Goal: Task Accomplishment & Management: Manage account settings

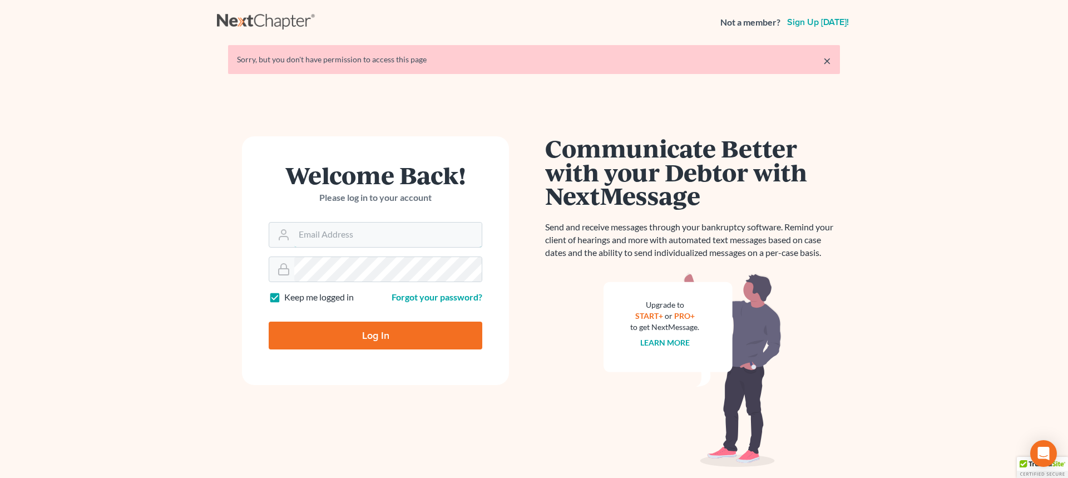
type input "[PERSON_NAME][EMAIL_ADDRESS][DOMAIN_NAME]"
click at [340, 325] on input "Log In" at bounding box center [376, 336] width 214 height 28
type input "Thinking..."
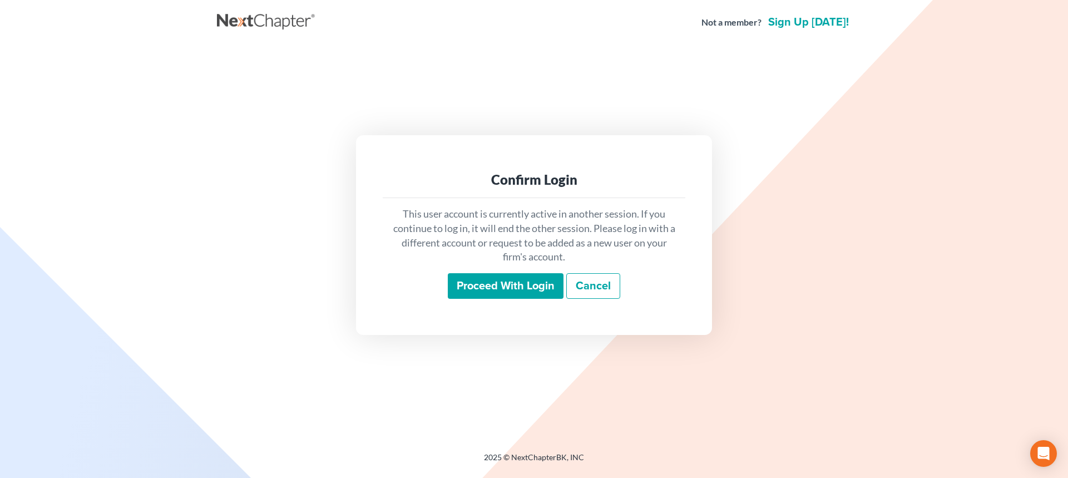
drag, startPoint x: 536, startPoint y: 280, endPoint x: 542, endPoint y: 2, distance: 278.2
click at [536, 278] on input "Proceed with login" at bounding box center [506, 286] width 116 height 26
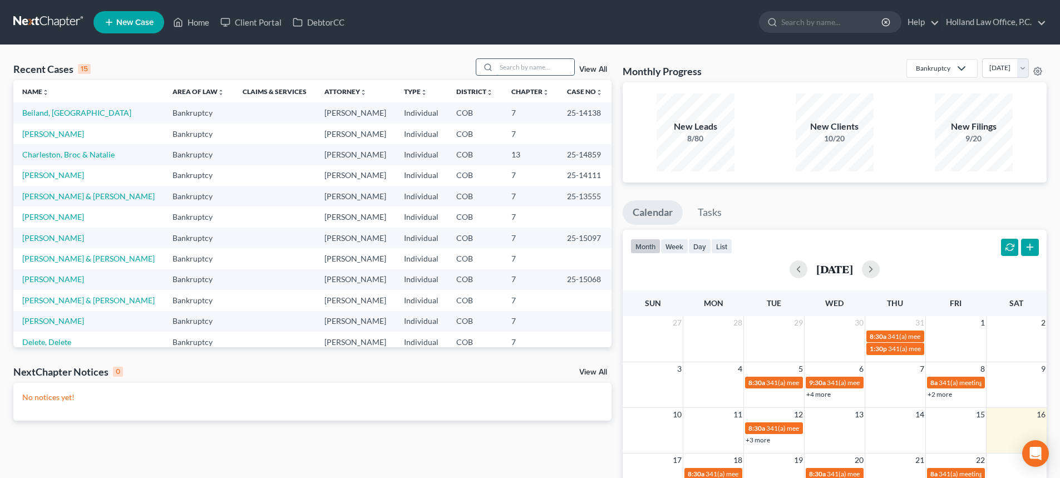
click at [542, 71] on input "search" at bounding box center [535, 67] width 78 height 16
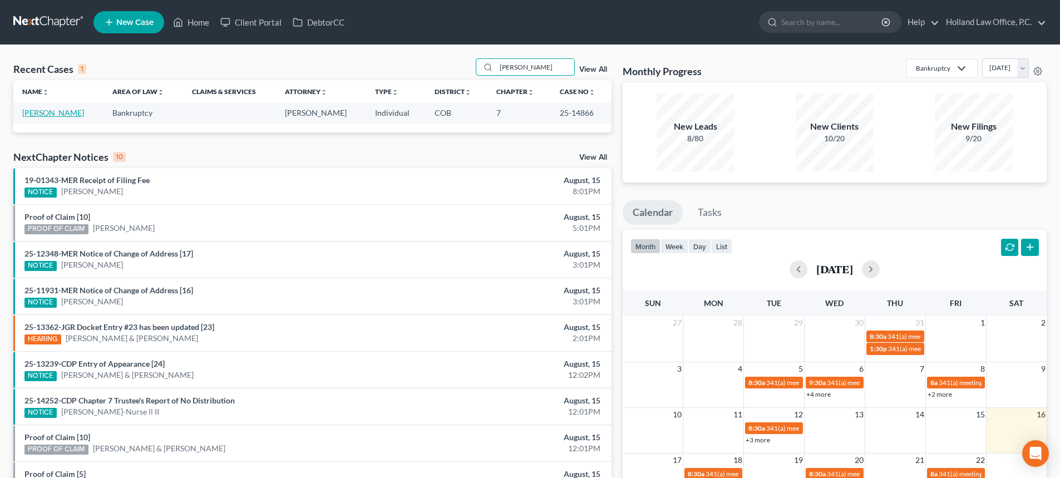
type input "[PERSON_NAME]"
click at [48, 115] on link "Trottmann, Rebecca" at bounding box center [53, 112] width 62 height 9
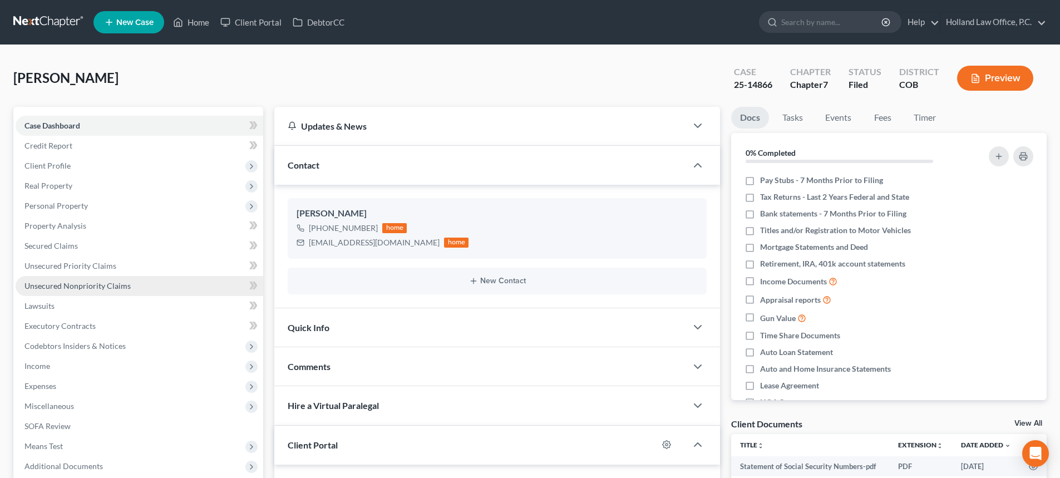
click at [90, 290] on link "Unsecured Nonpriority Claims" at bounding box center [140, 286] width 248 height 20
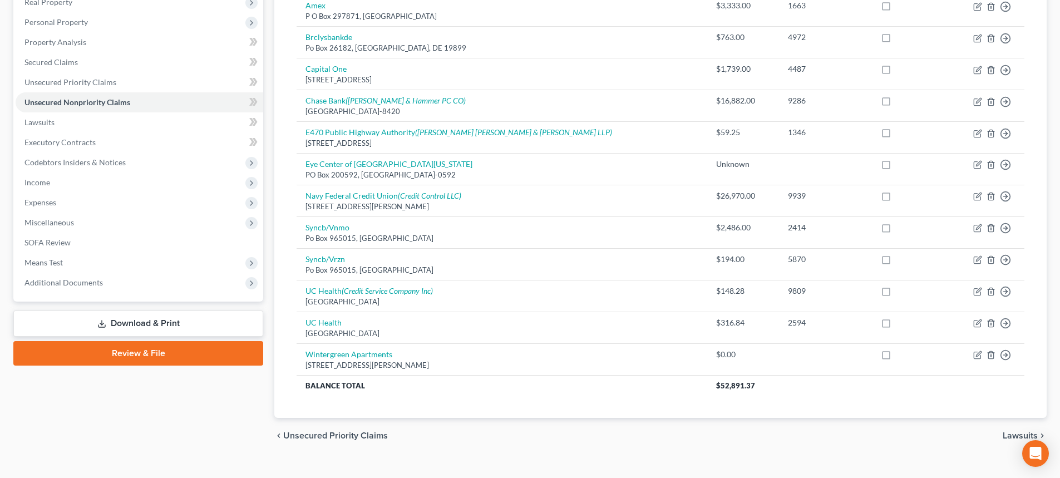
scroll to position [201, 0]
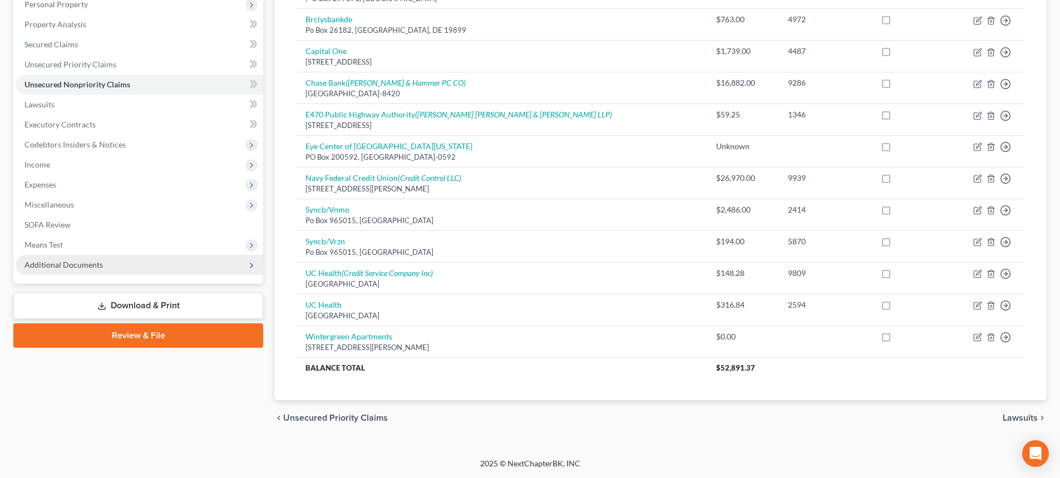
click at [81, 261] on span "Additional Documents" at bounding box center [63, 264] width 78 height 9
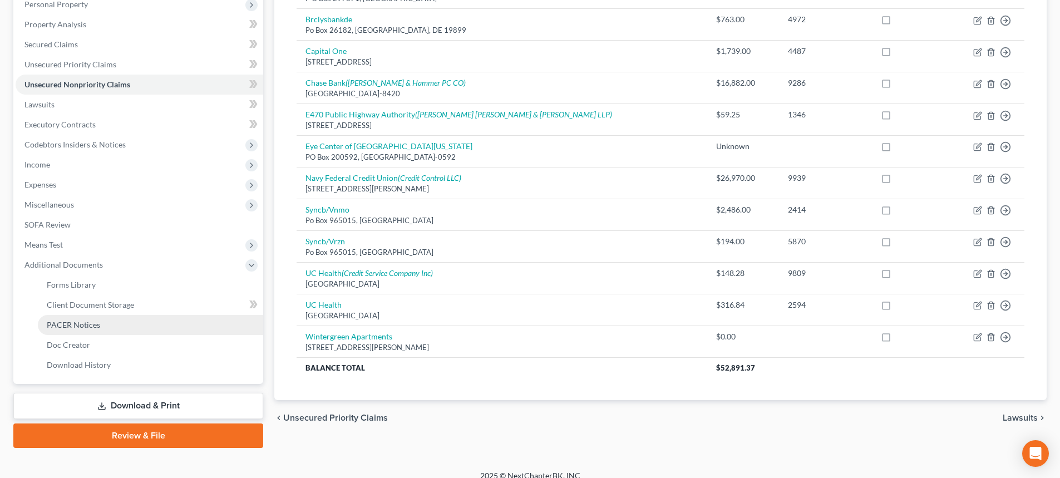
click at [68, 323] on span "PACER Notices" at bounding box center [73, 324] width 53 height 9
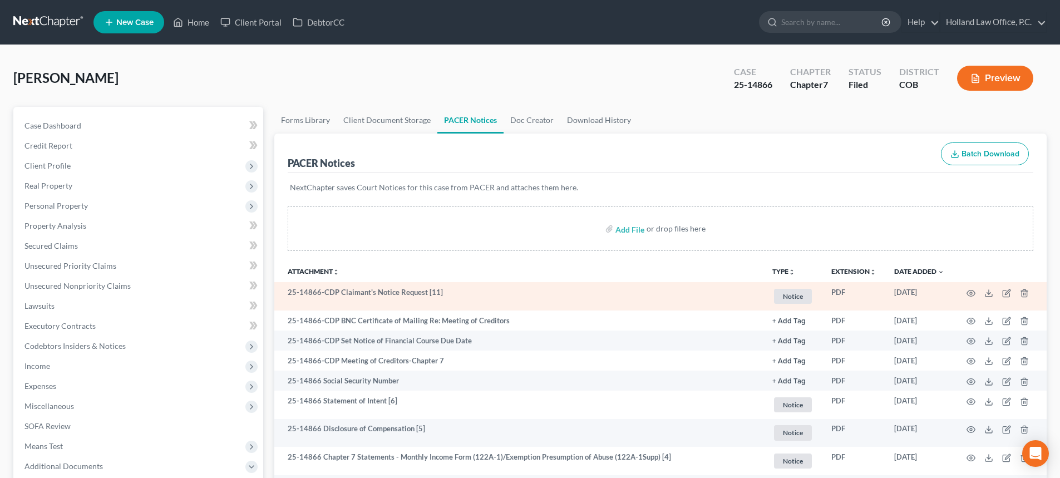
click at [965, 291] on td at bounding box center [999, 296] width 93 height 28
click at [967, 294] on icon "button" at bounding box center [971, 293] width 8 height 6
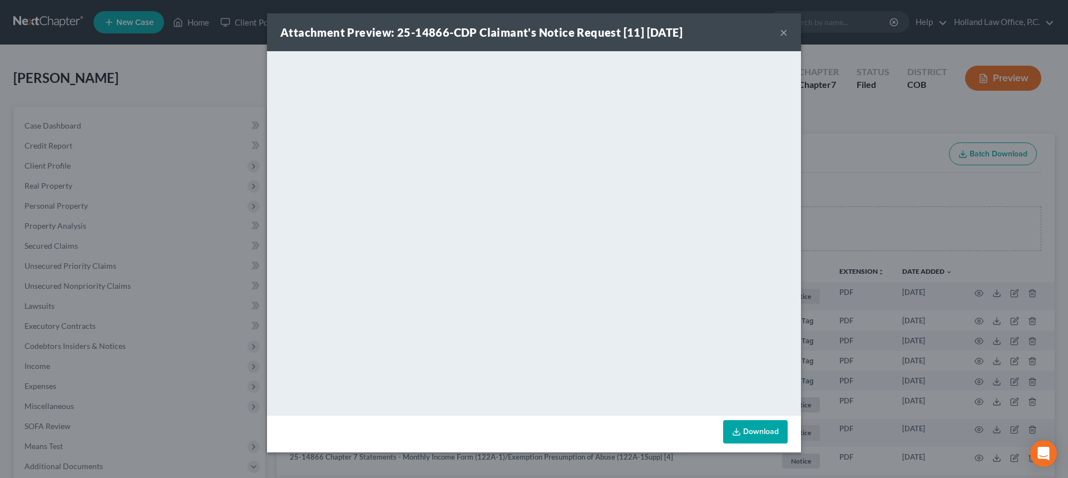
click at [783, 39] on button "×" at bounding box center [784, 32] width 8 height 13
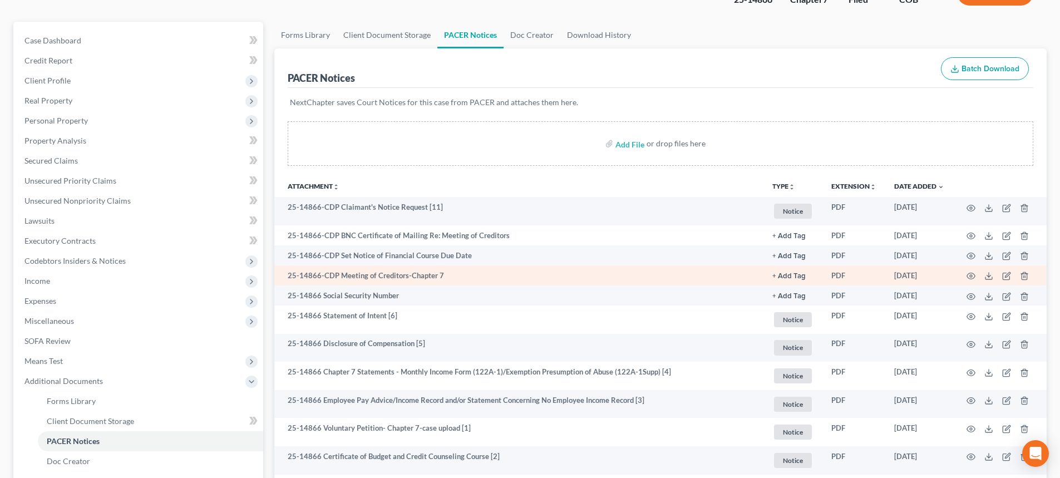
scroll to position [111, 0]
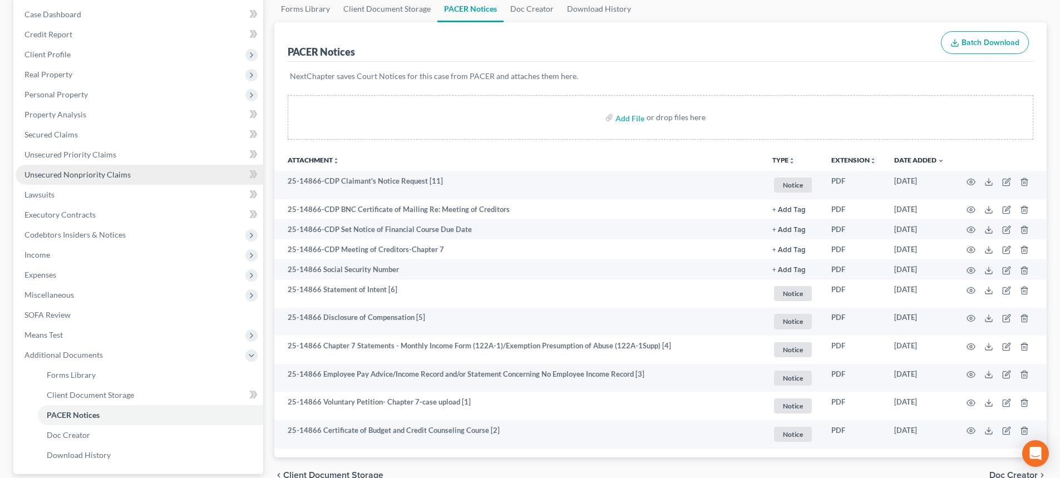
click at [49, 176] on span "Unsecured Nonpriority Claims" at bounding box center [77, 174] width 106 height 9
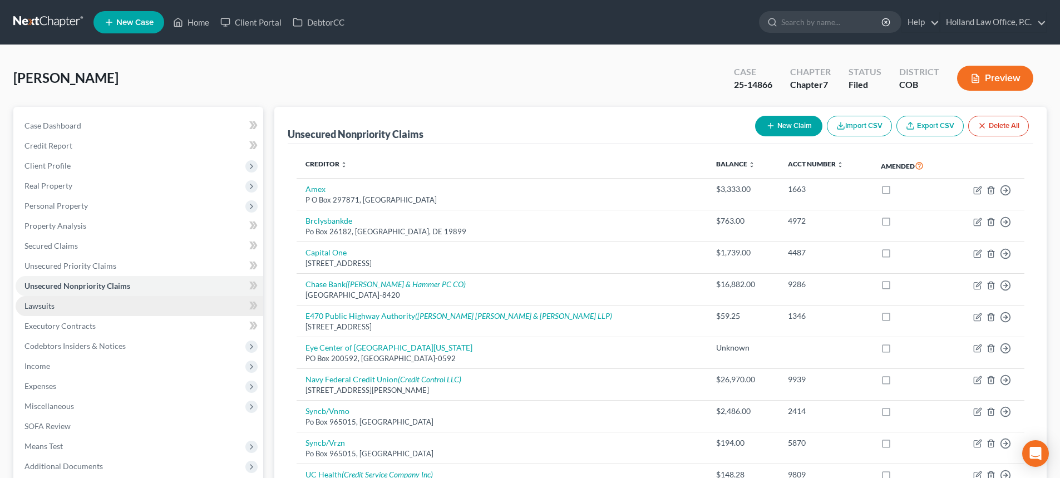
click at [36, 307] on span "Lawsuits" at bounding box center [39, 305] width 30 height 9
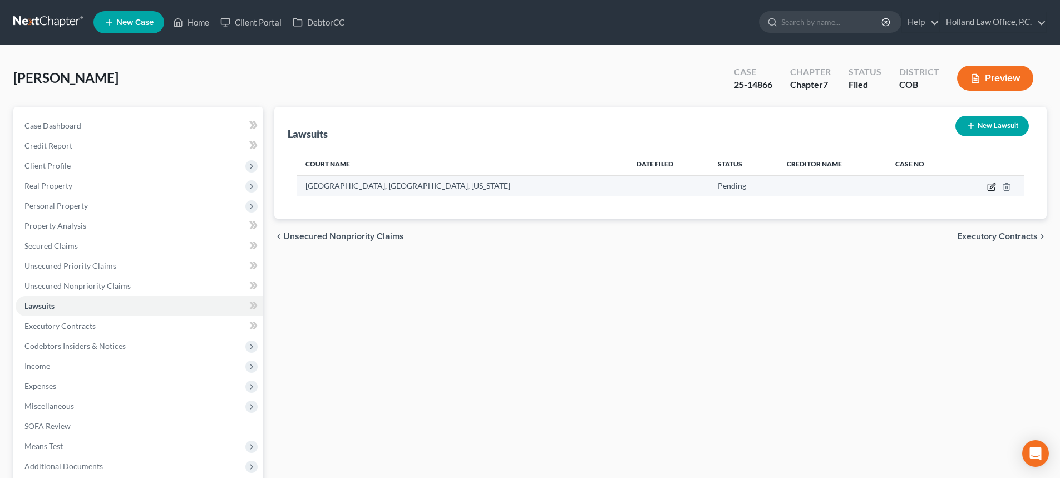
click at [987, 187] on icon "button" at bounding box center [991, 186] width 9 height 9
select select "5"
select select "0"
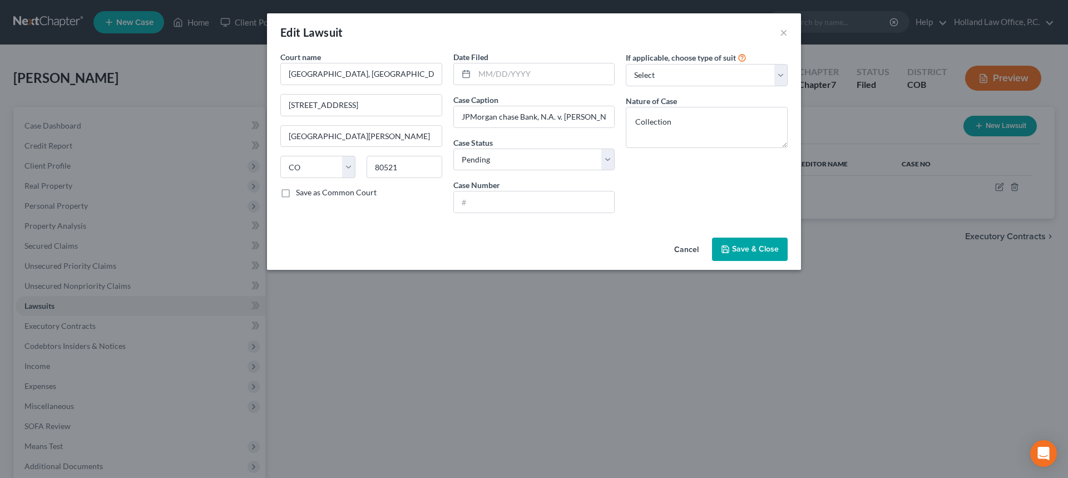
click at [750, 363] on div "Edit Lawsuit × Court name * County Court, Larimer County, Colorado 201 La Porte…" at bounding box center [534, 239] width 1068 height 478
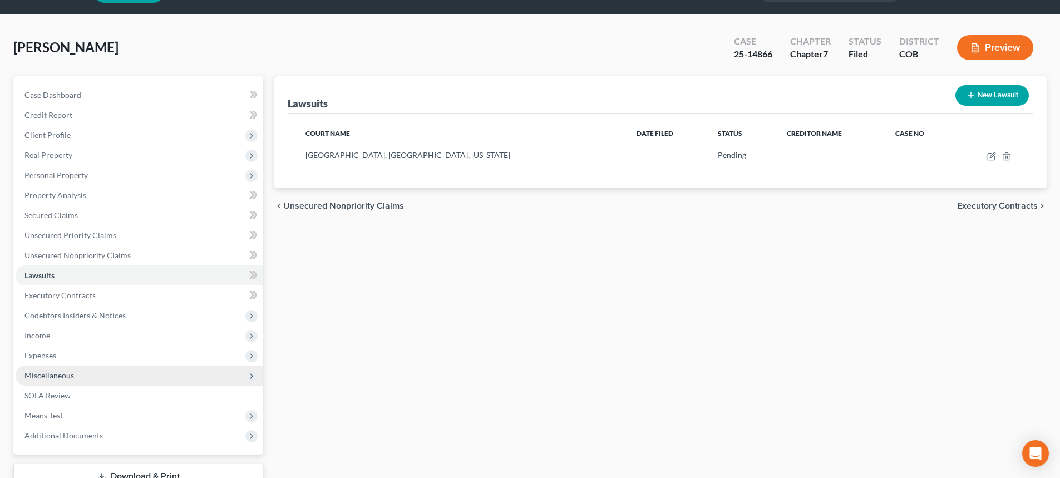
scroll to position [56, 0]
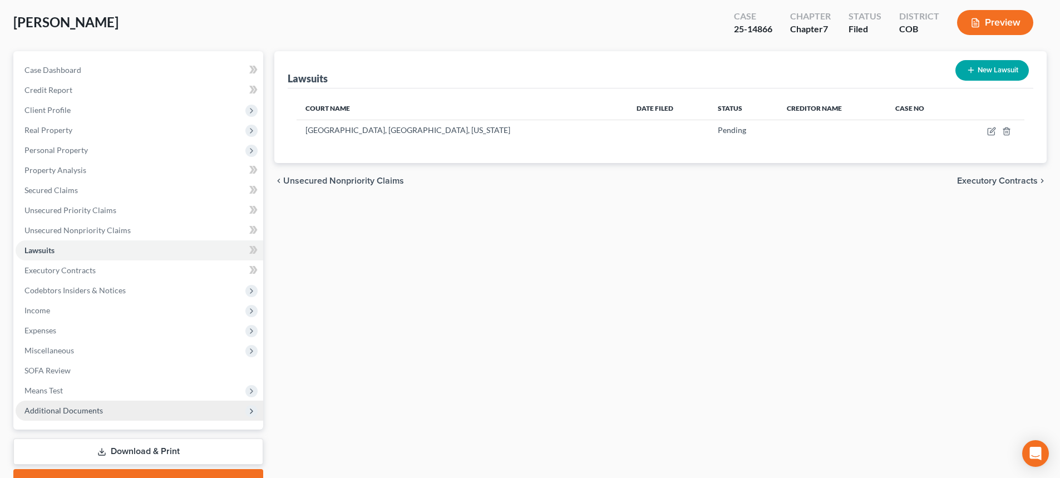
click at [70, 407] on span "Additional Documents" at bounding box center [63, 410] width 78 height 9
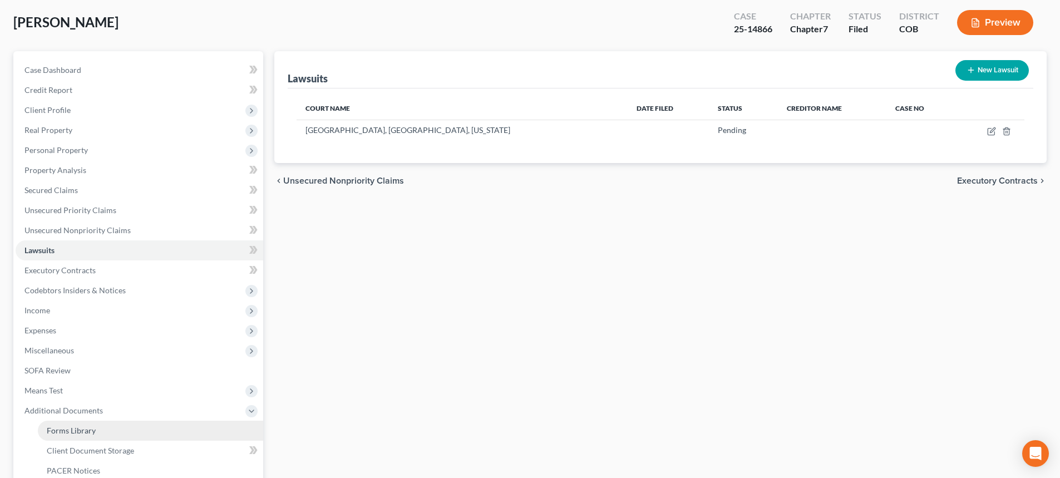
scroll to position [111, 0]
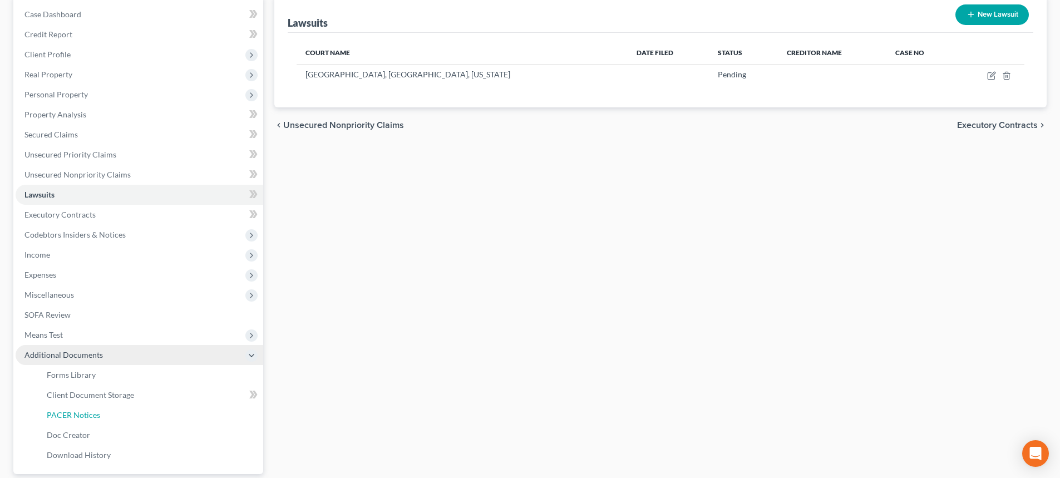
drag, startPoint x: 103, startPoint y: 413, endPoint x: 193, endPoint y: 404, distance: 90.1
click at [105, 413] on link "PACER Notices" at bounding box center [150, 415] width 225 height 20
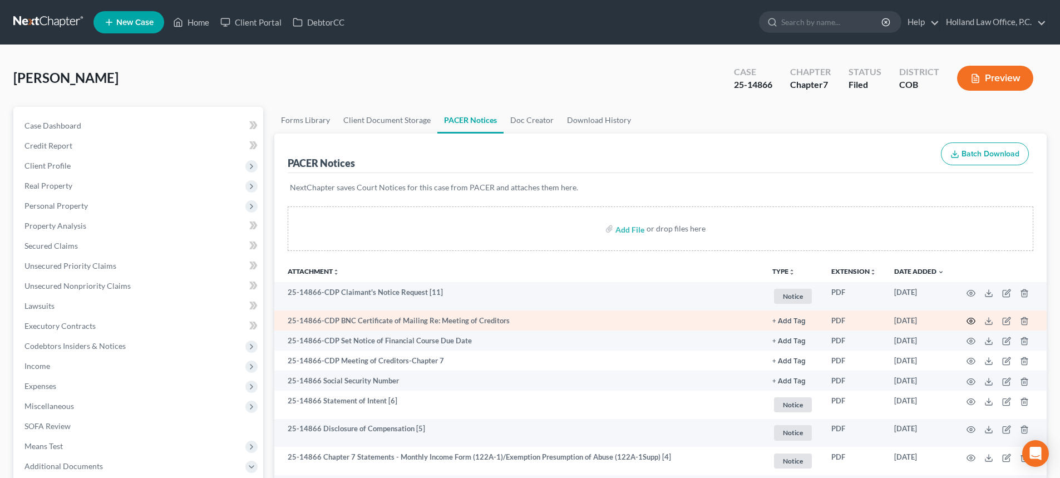
click at [969, 322] on icon "button" at bounding box center [970, 321] width 9 height 9
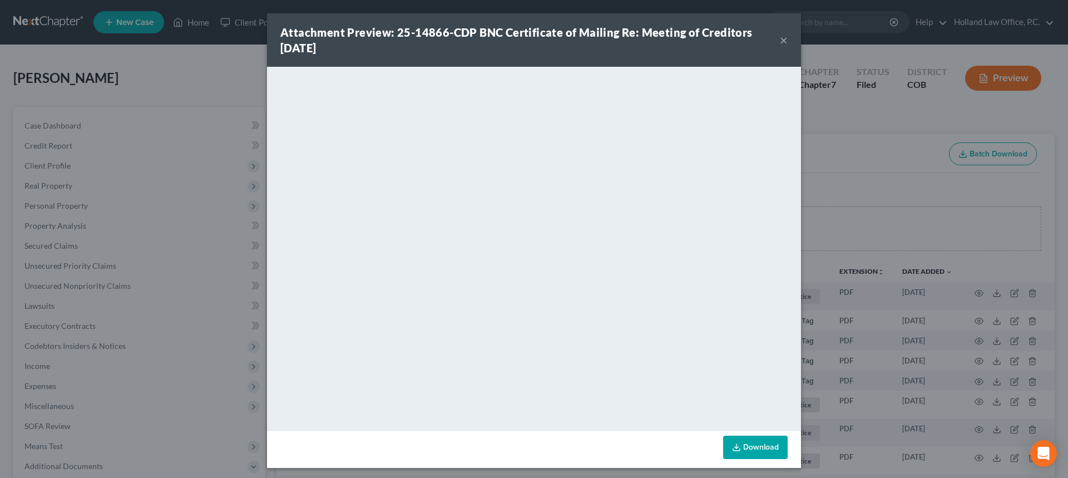
click at [780, 43] on button "×" at bounding box center [784, 39] width 8 height 13
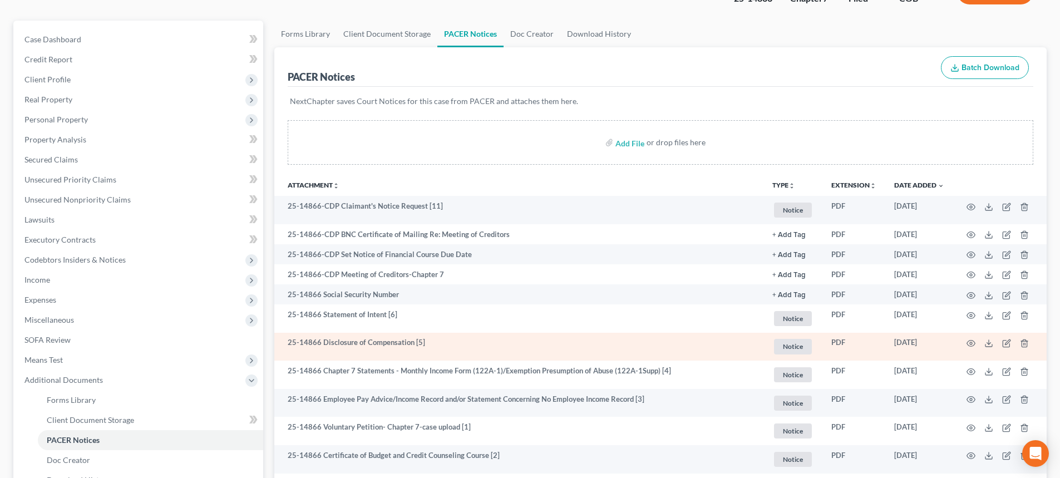
scroll to position [111, 0]
